Goal: Use online tool/utility: Utilize a website feature to perform a specific function

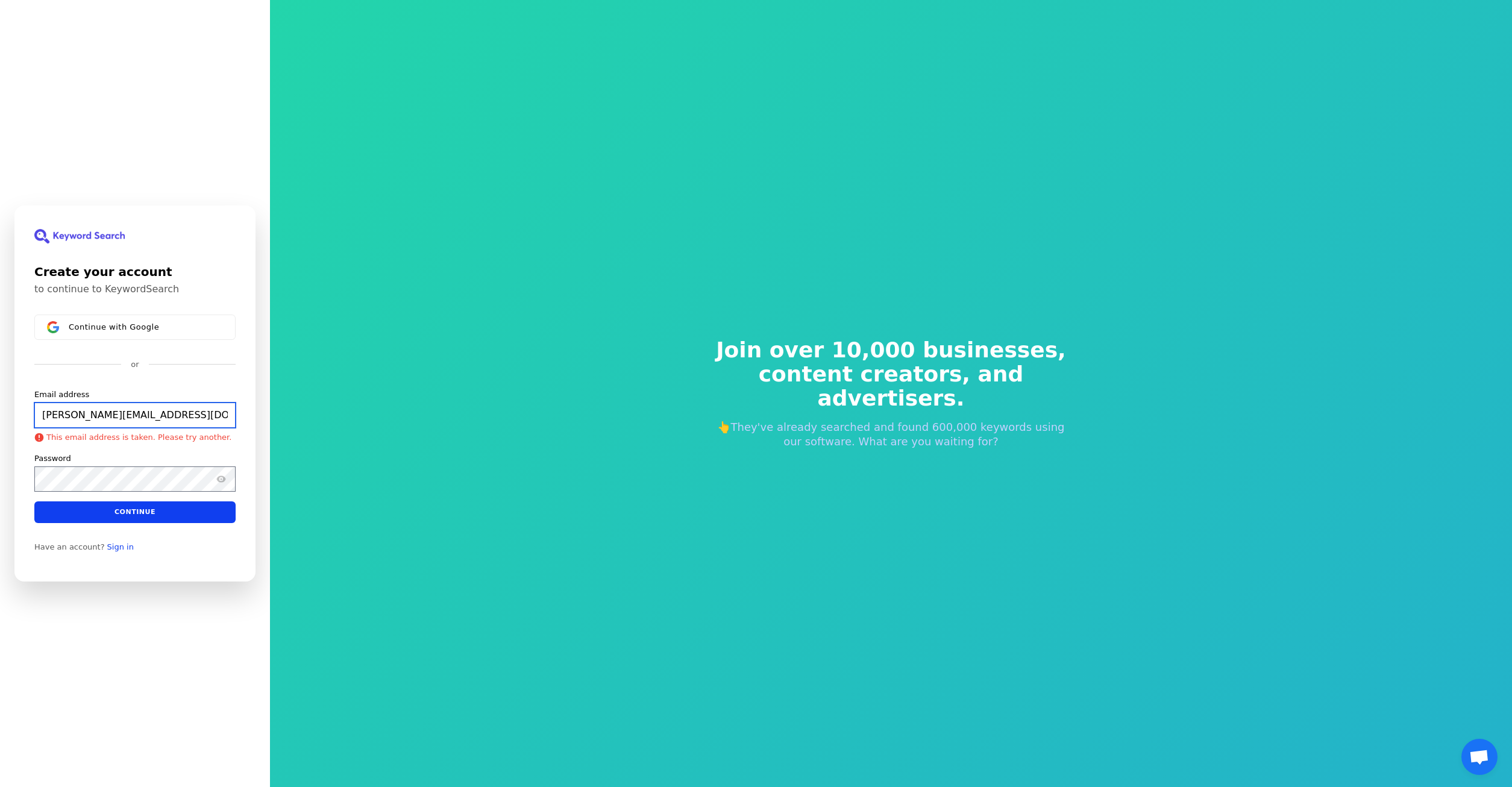
click at [211, 414] on input "[PERSON_NAME][EMAIL_ADDRESS][DOMAIN_NAME]" at bounding box center [135, 415] width 201 height 26
type input "[PERSON_NAME][EMAIL_ADDRESS][DOMAIN_NAME]"
click at [113, 542] on link "Sign in" at bounding box center [120, 547] width 26 height 10
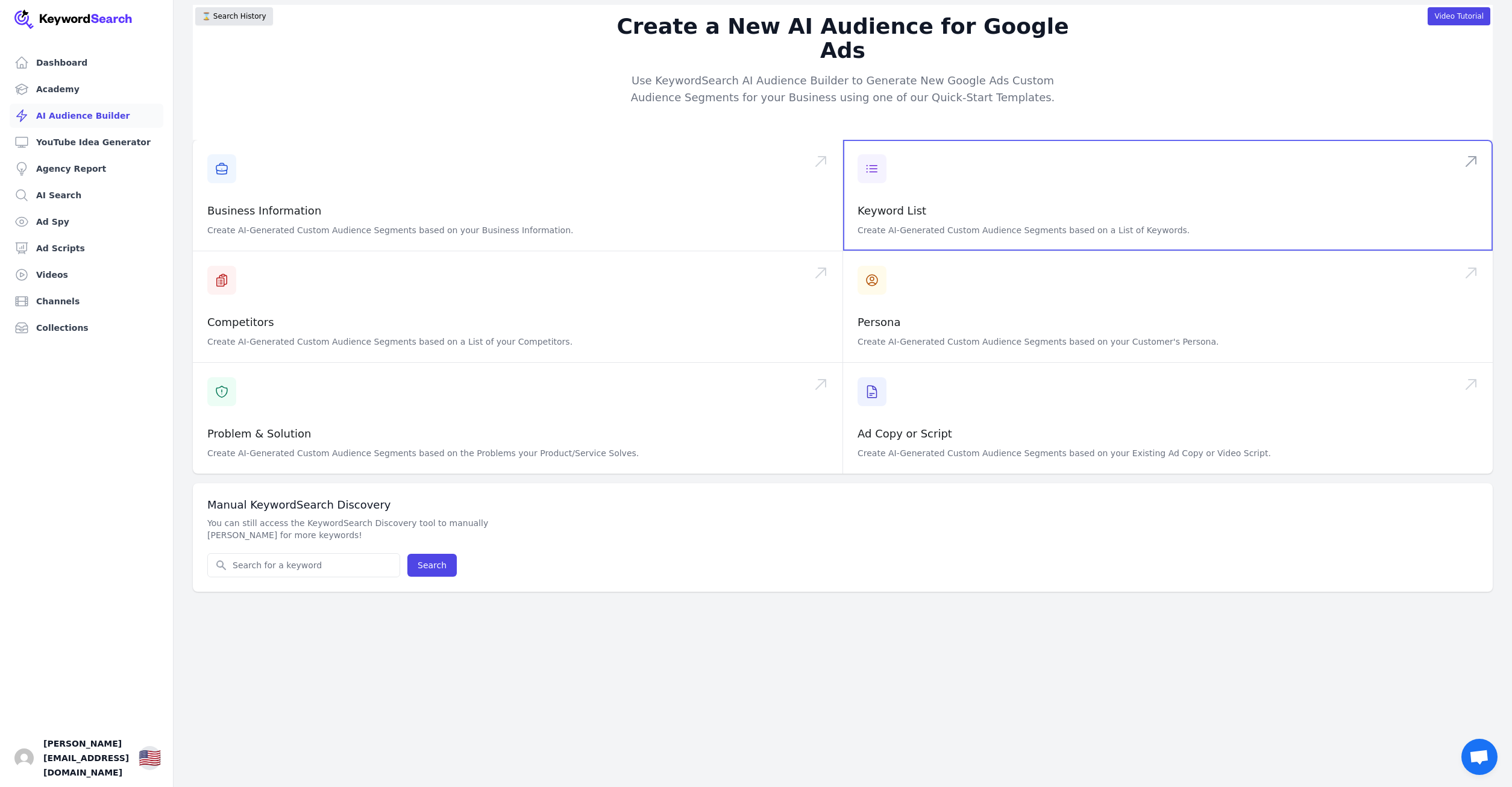
click at [874, 148] on span at bounding box center [1168, 195] width 650 height 111
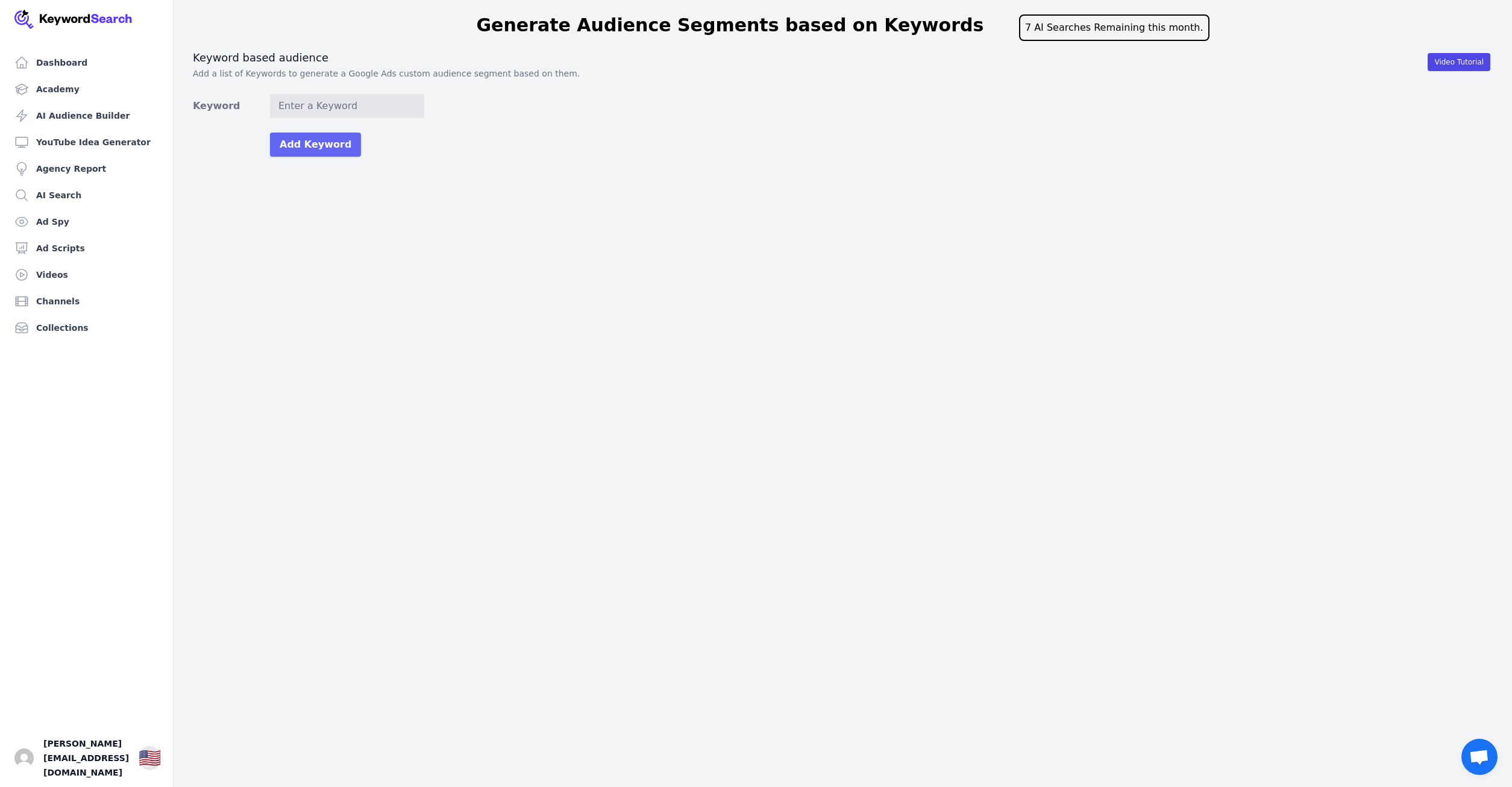
click at [305, 105] on input "Keyword" at bounding box center [346, 106] width 154 height 24
type input "removable grab rails"
click at [270, 132] on button "Add Keyword" at bounding box center [315, 144] width 91 height 24
click at [315, 106] on input "Keyword" at bounding box center [346, 106] width 154 height 24
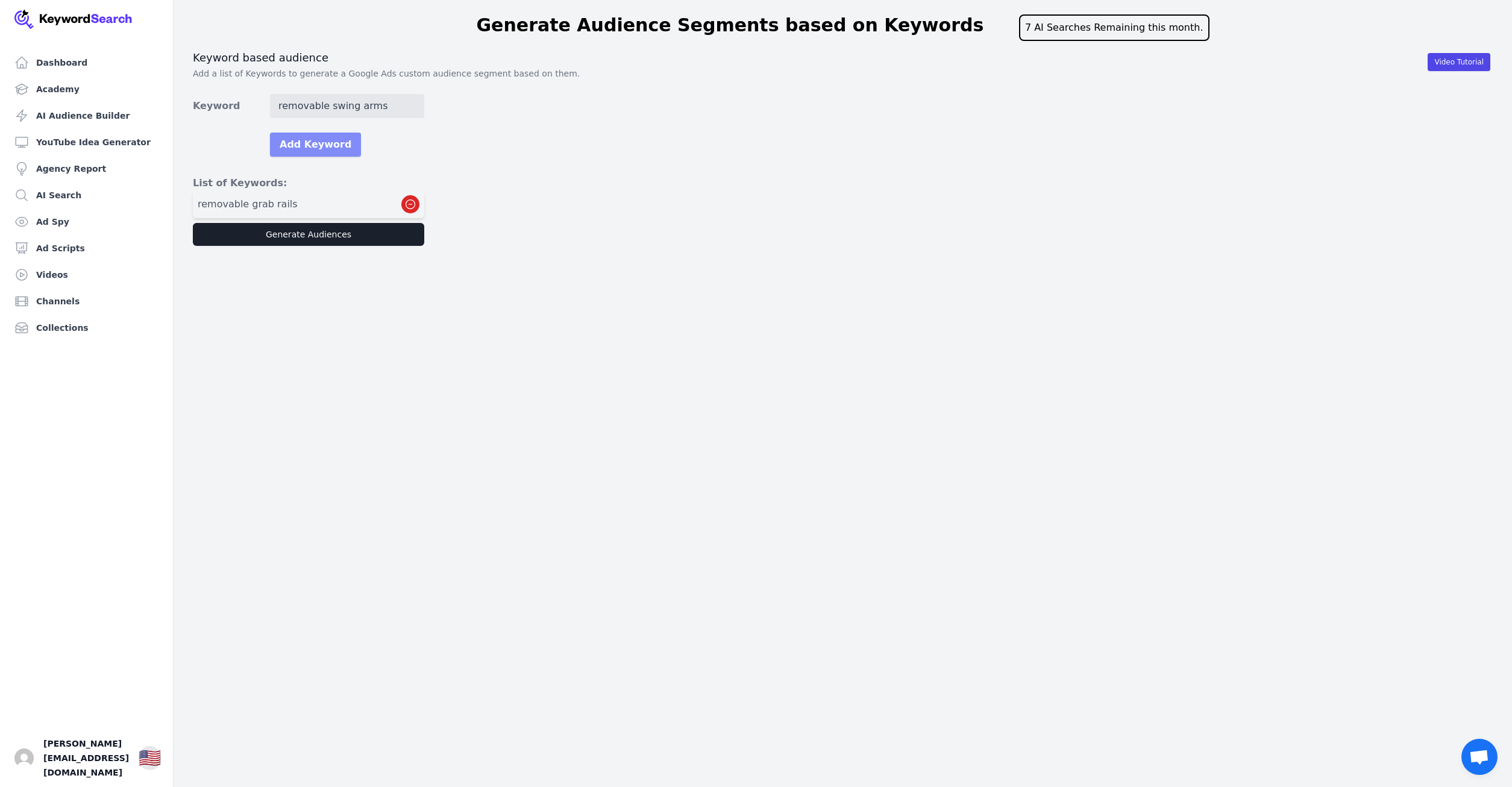
type input "removable swing arms"
click at [302, 146] on button "Add Keyword" at bounding box center [315, 144] width 91 height 24
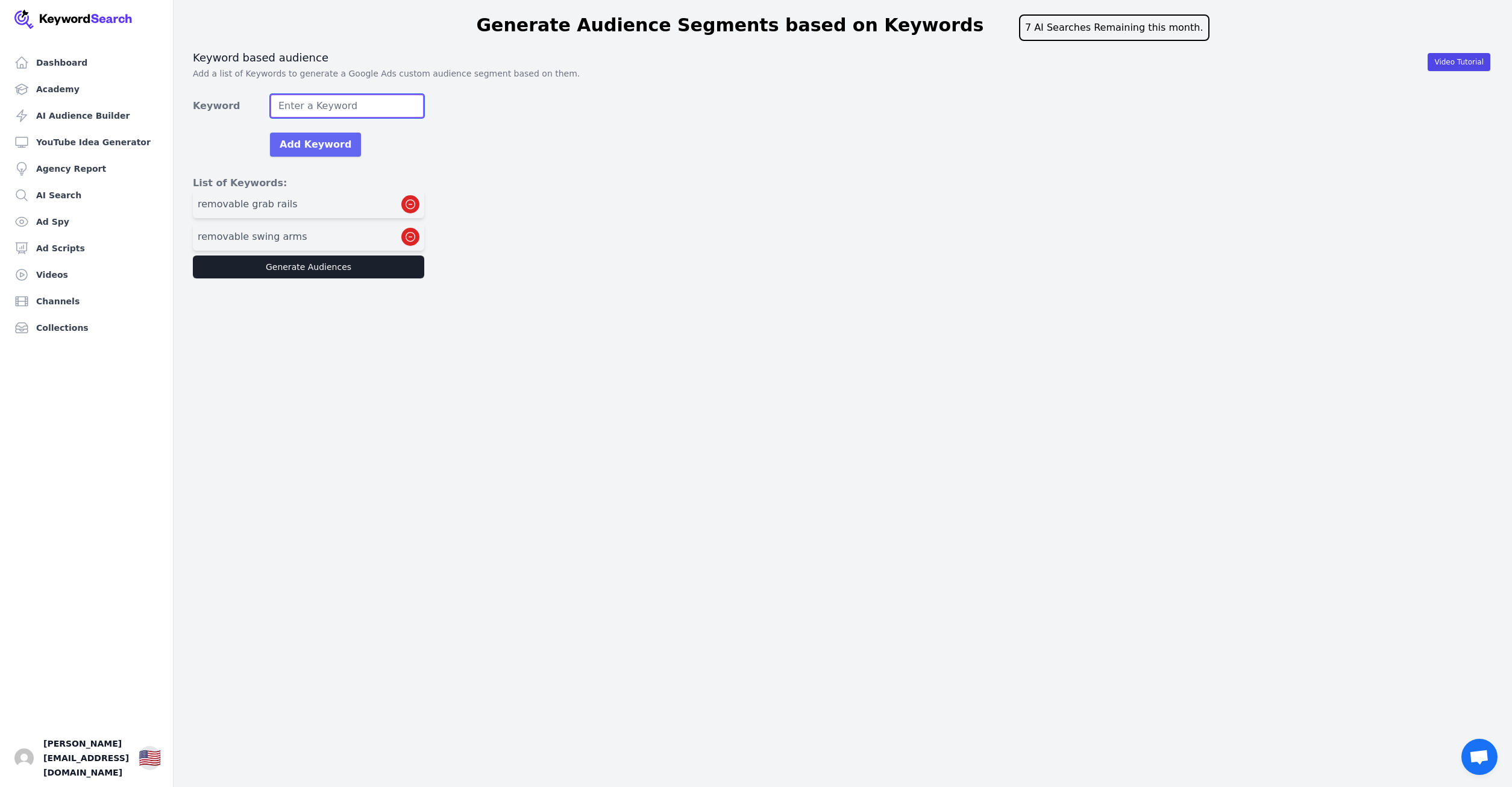
click at [346, 102] on input "Keyword" at bounding box center [346, 106] width 154 height 24
type input "hotel bathroom grab rails"
click at [321, 143] on button "Add Keyword" at bounding box center [315, 144] width 91 height 24
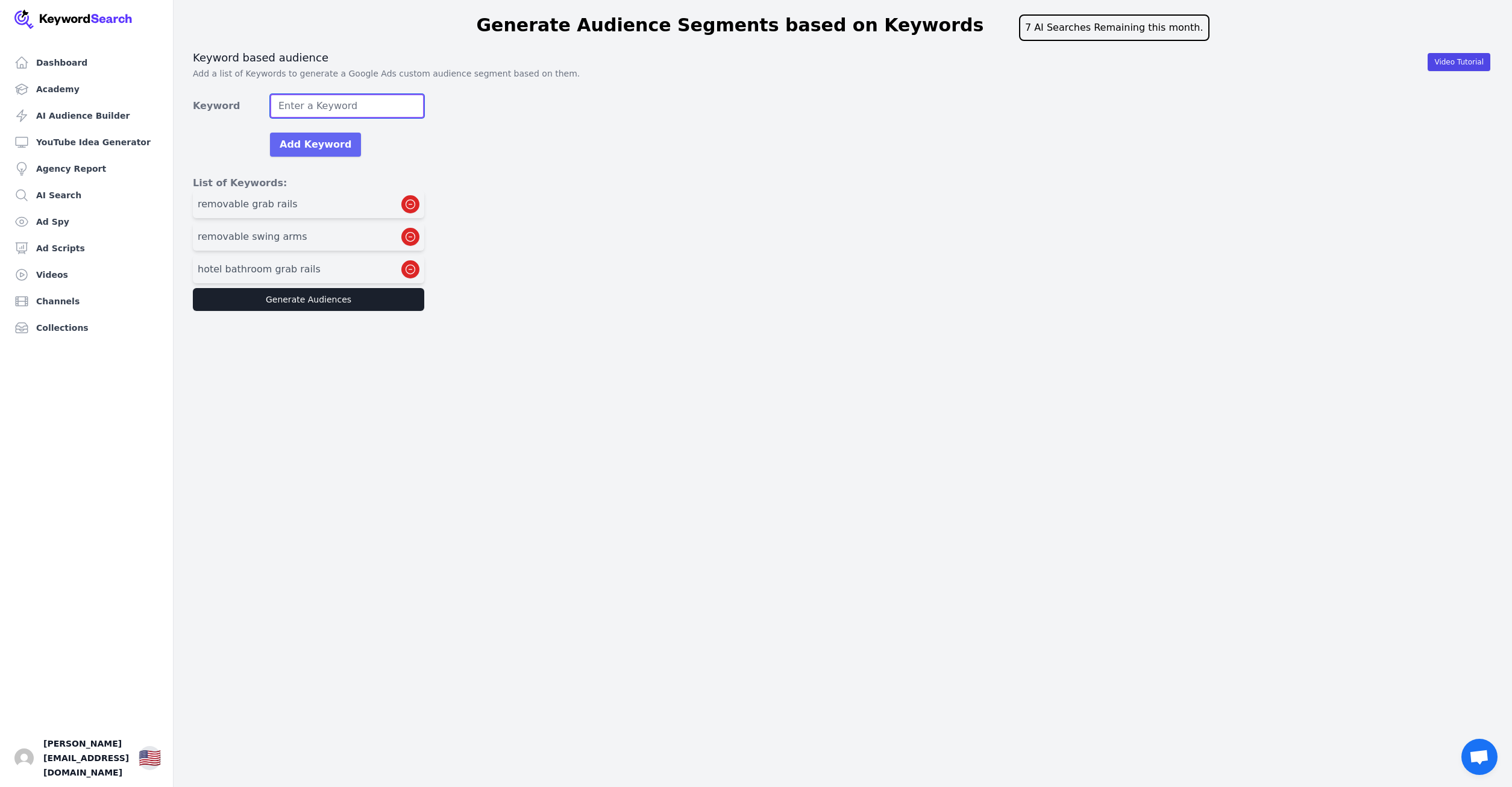
click at [319, 109] on input "Keyword" at bounding box center [346, 106] width 154 height 24
type input "hotel shower grab rails"
click at [310, 139] on button "Add Keyword" at bounding box center [315, 144] width 91 height 24
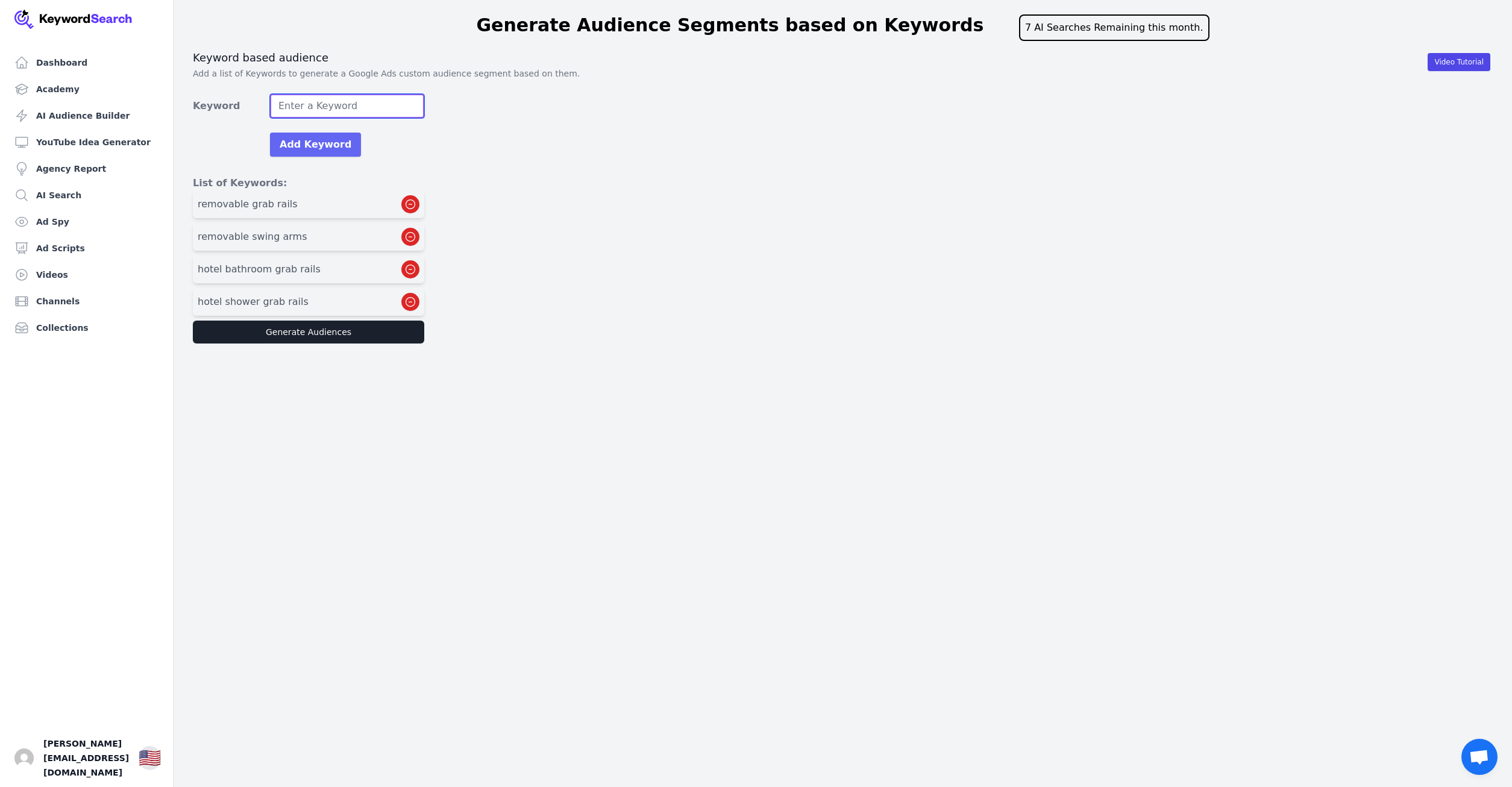
click at [303, 104] on input "Keyword" at bounding box center [346, 106] width 154 height 24
type input "removable DDA shower set"
click at [307, 136] on button "Add Keyword" at bounding box center [315, 144] width 91 height 24
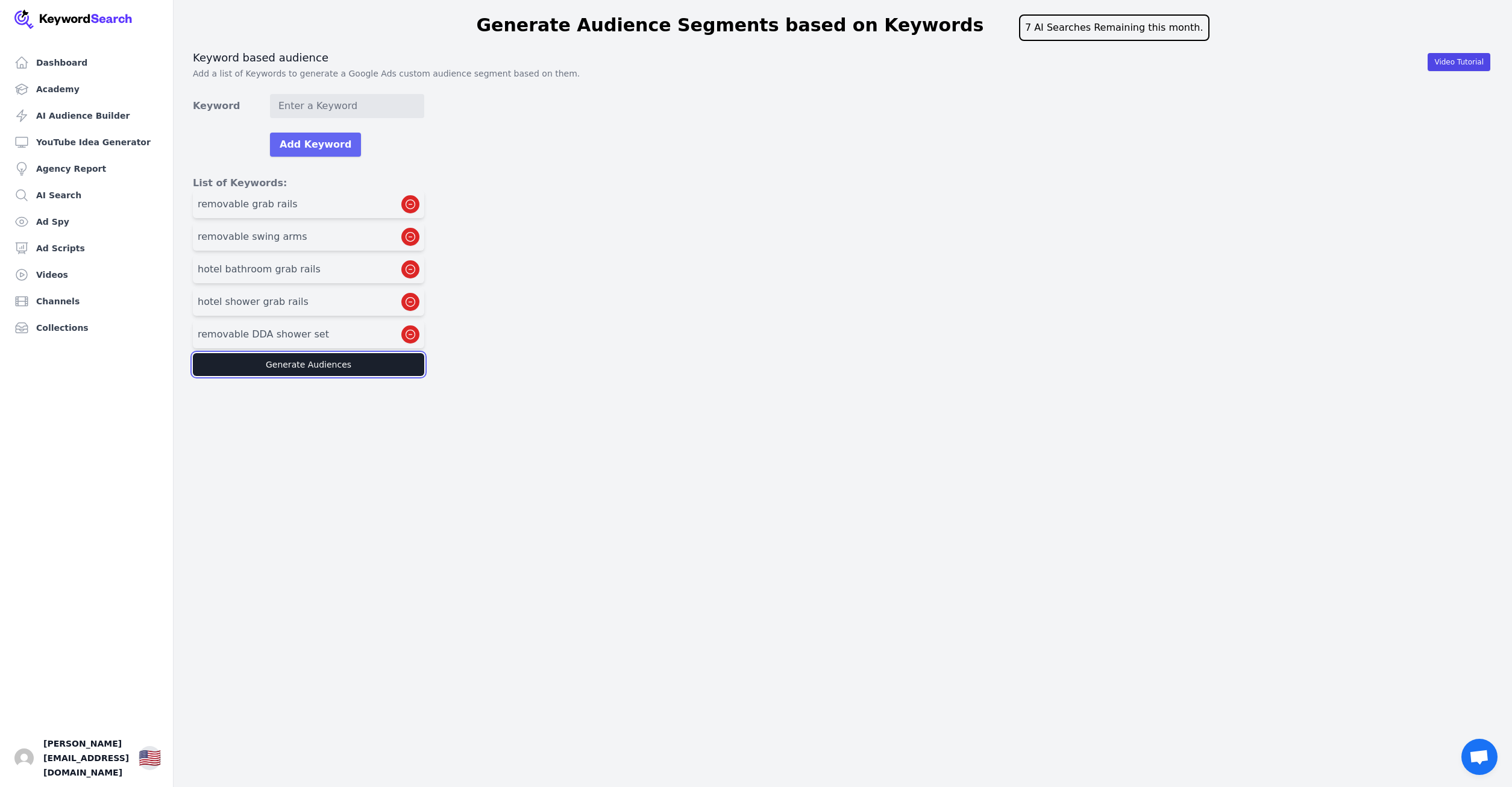
click at [294, 362] on button "Generate Audiences" at bounding box center [309, 364] width 232 height 23
